Goal: Find specific page/section: Find specific page/section

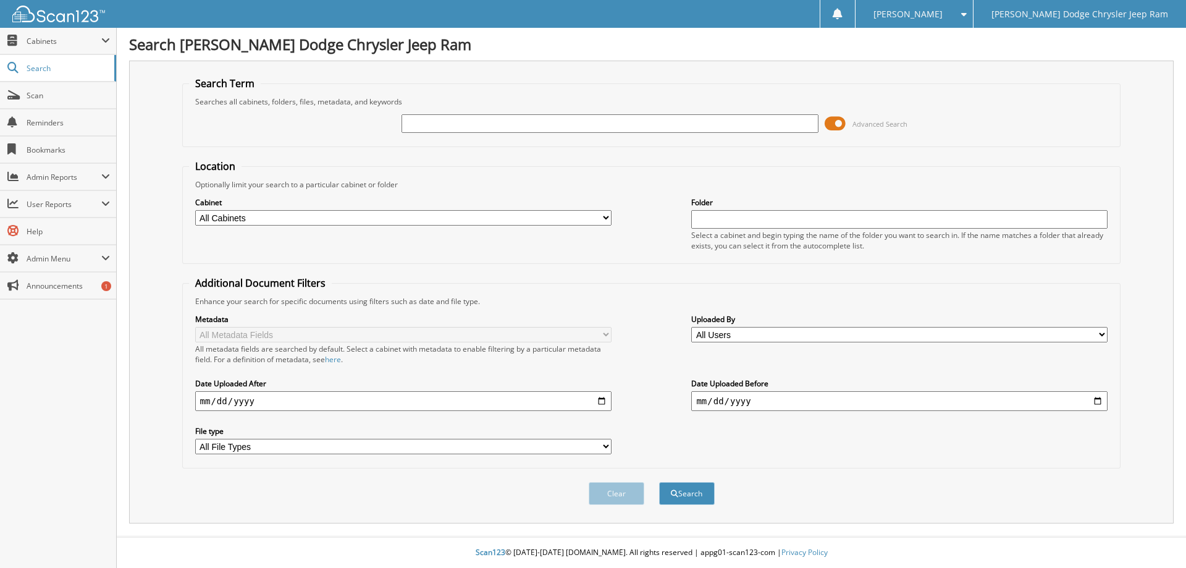
click at [450, 127] on input "text" at bounding box center [609, 123] width 416 height 19
click at [659, 482] on button "Search" at bounding box center [687, 493] width 56 height 23
type input "29357."
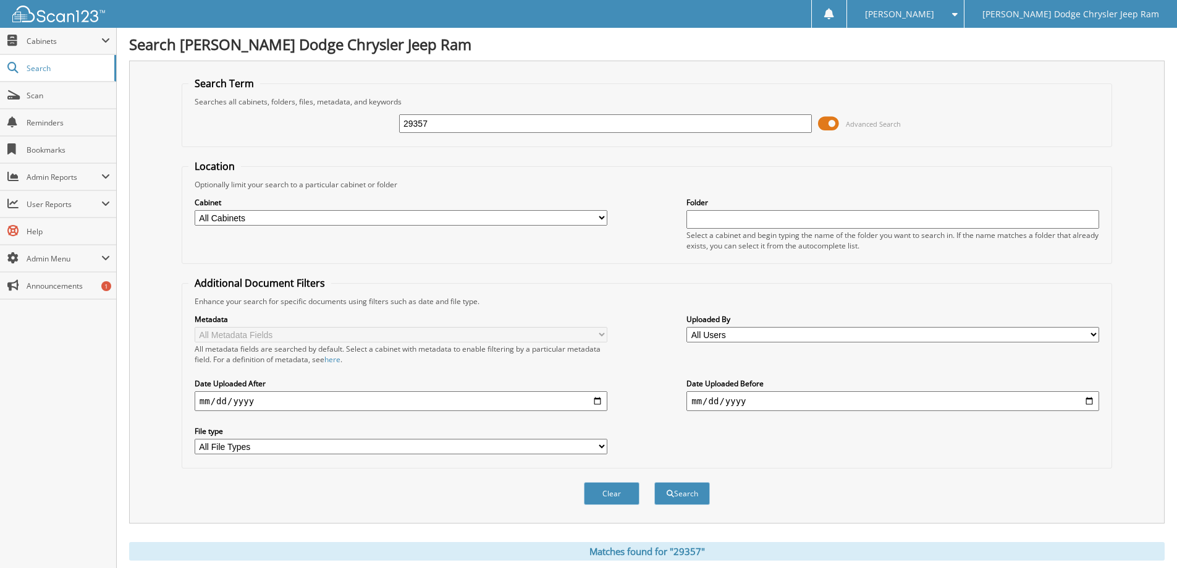
scroll to position [185, 0]
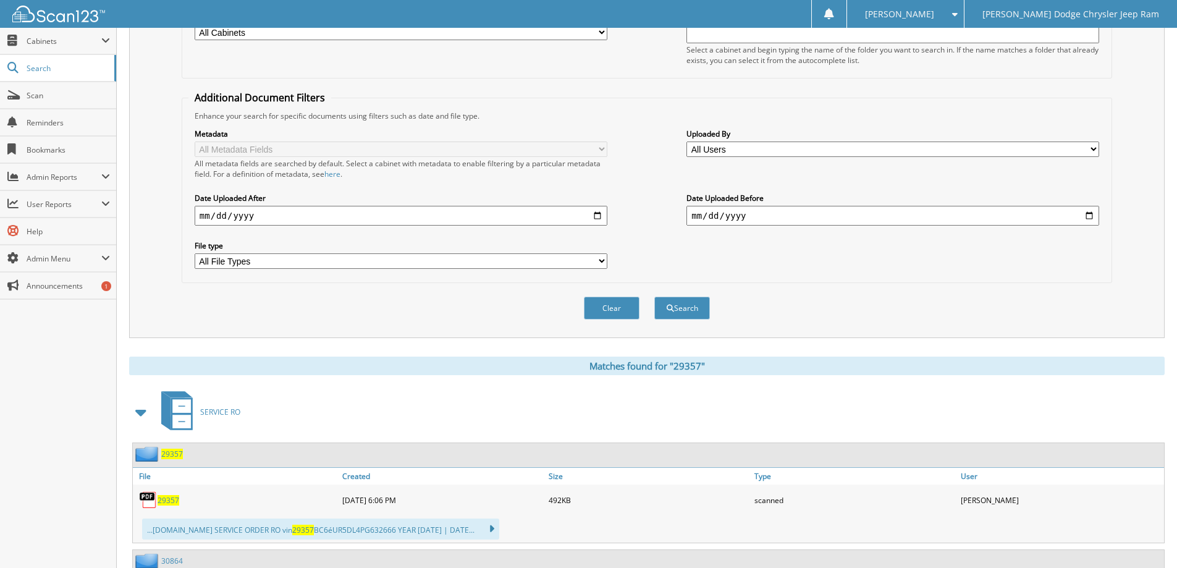
click at [171, 454] on span "29357" at bounding box center [172, 453] width 22 height 10
